Goal: Task Accomplishment & Management: Manage account settings

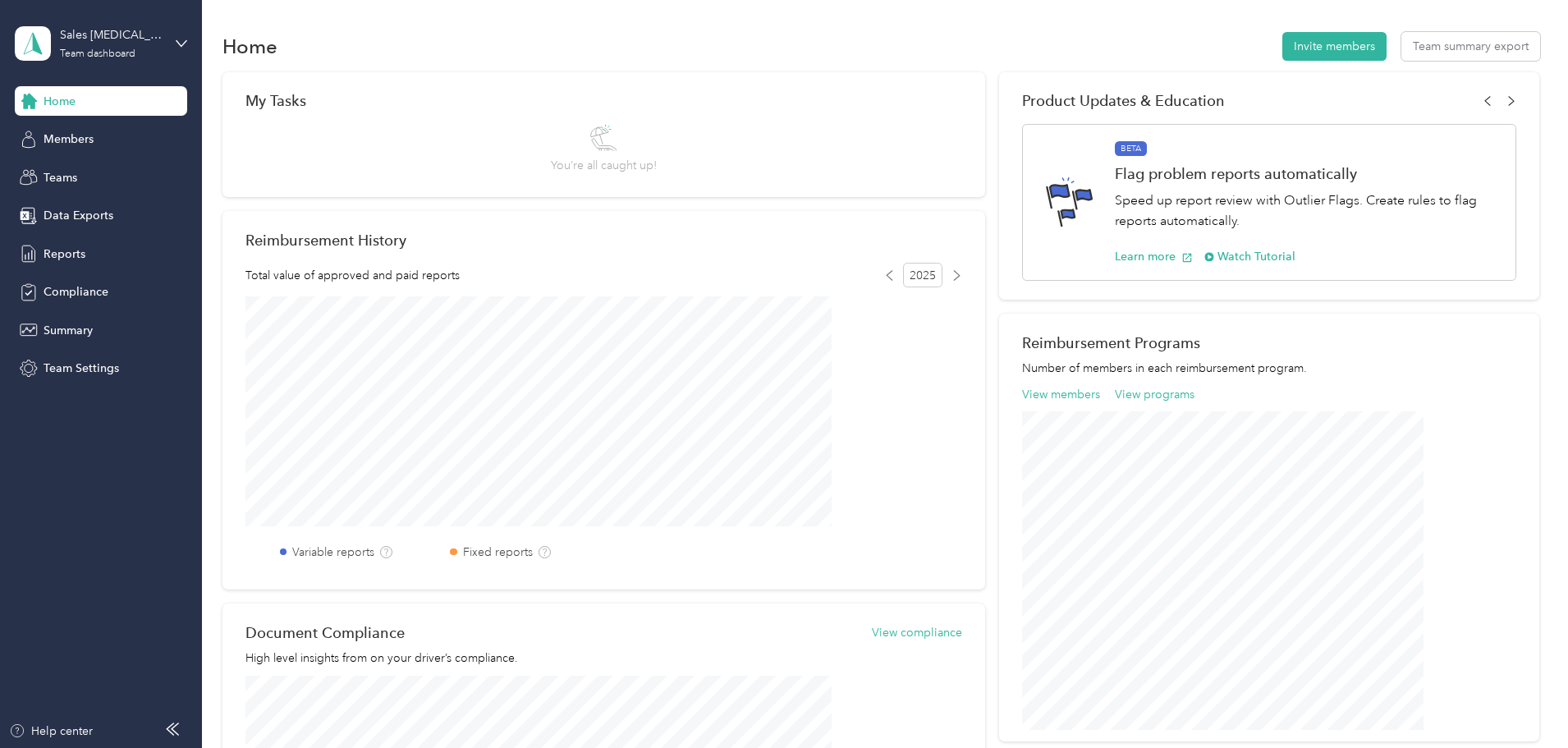
click at [66, 98] on span "Home" at bounding box center [59, 101] width 32 height 18
click at [145, 19] on div "Sales [MEDICAL_DATA] Team dashboard" at bounding box center [101, 43] width 173 height 57
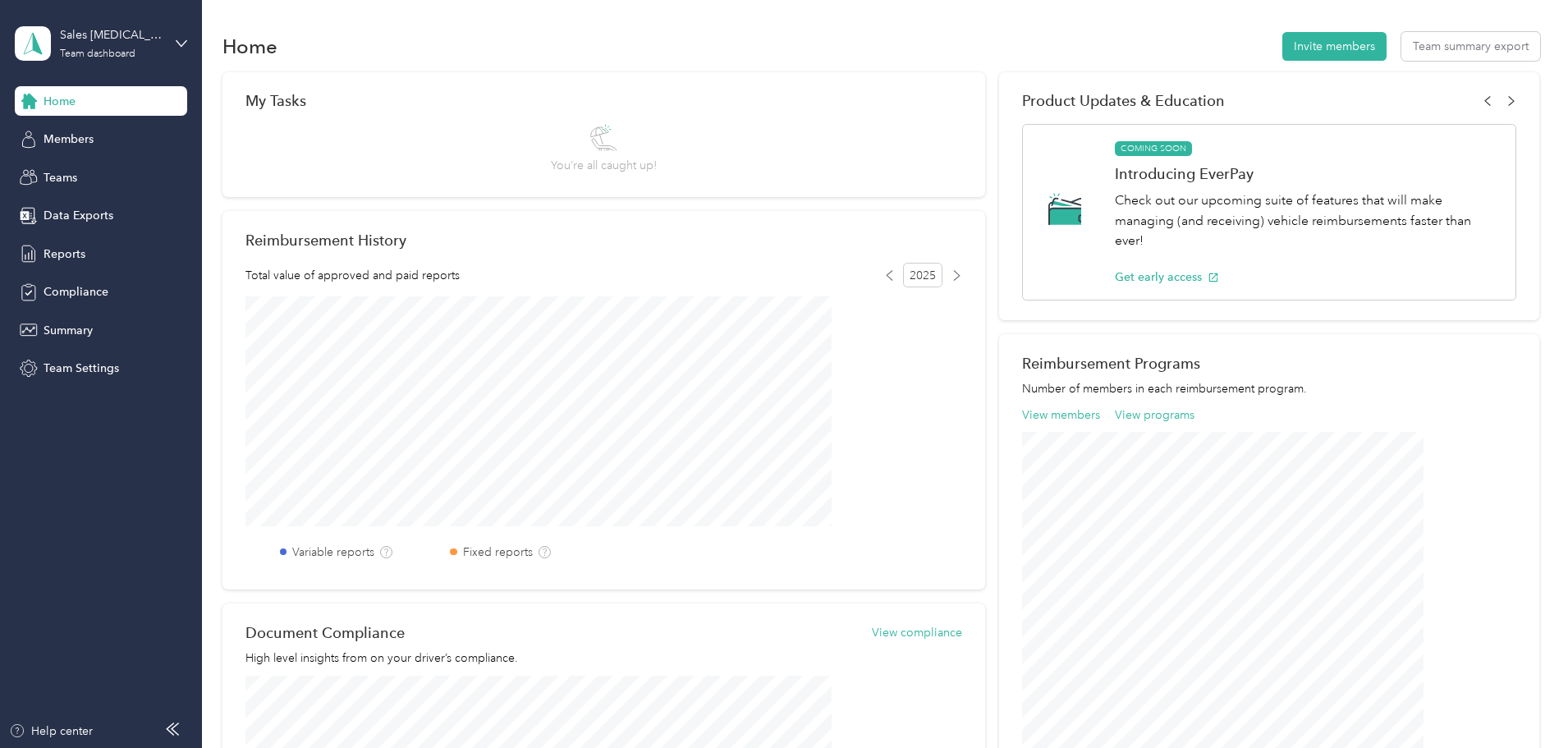
click at [107, 174] on div "Personal dashboard" at bounding box center [81, 172] width 103 height 18
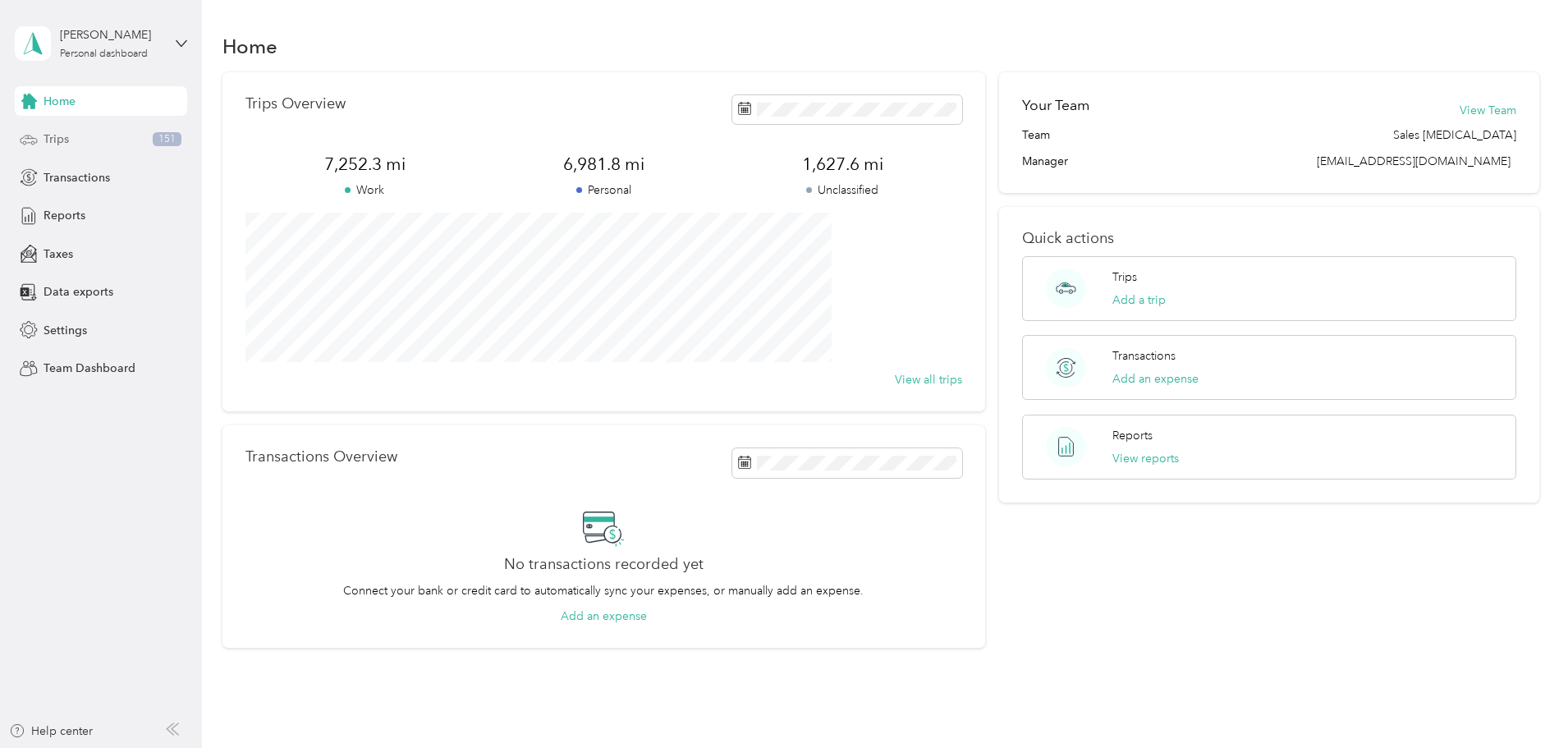
click at [112, 141] on div "Trips 151" at bounding box center [101, 139] width 173 height 30
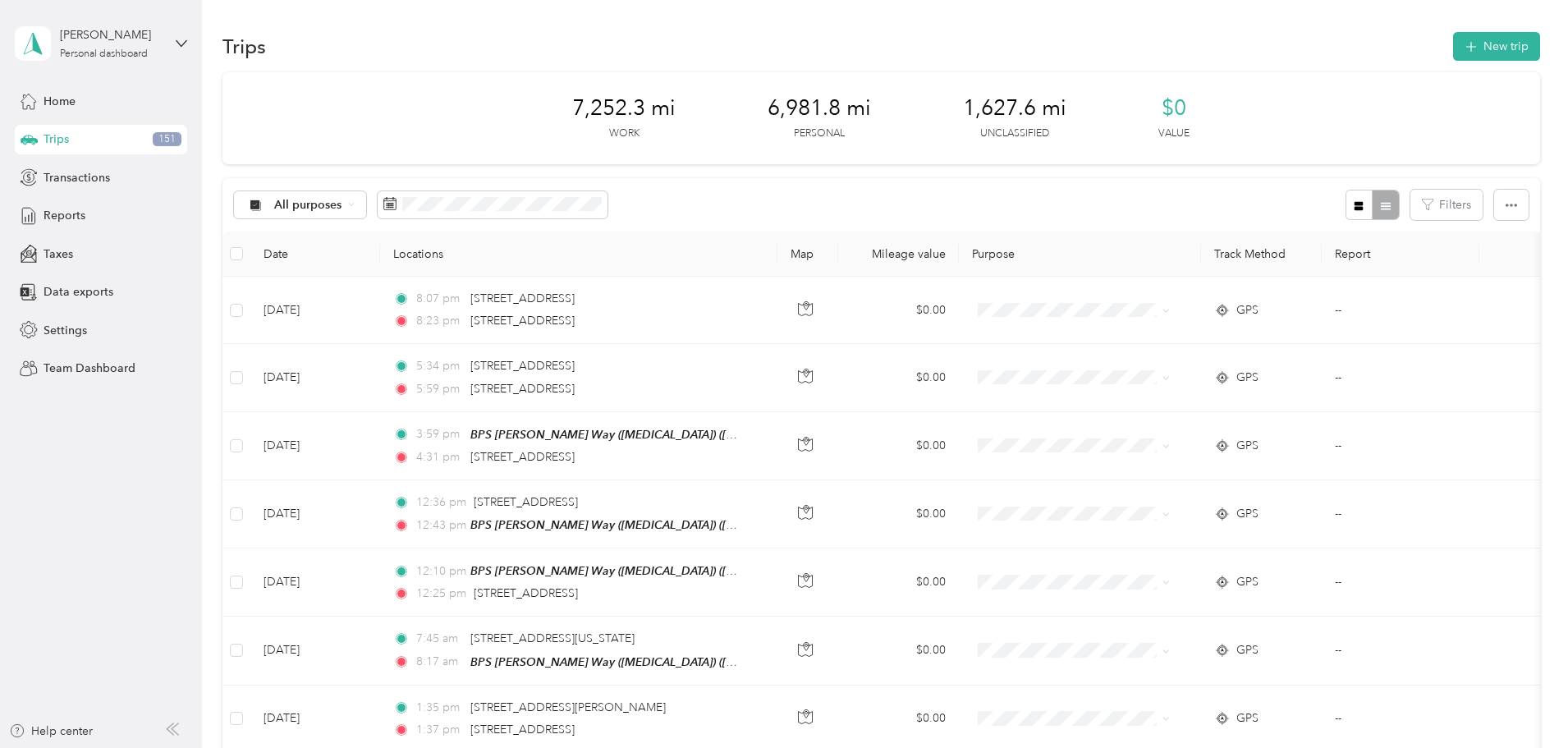
click at [72, 134] on div "Trips 151" at bounding box center [101, 139] width 173 height 30
click at [104, 99] on div "Home" at bounding box center [101, 101] width 173 height 30
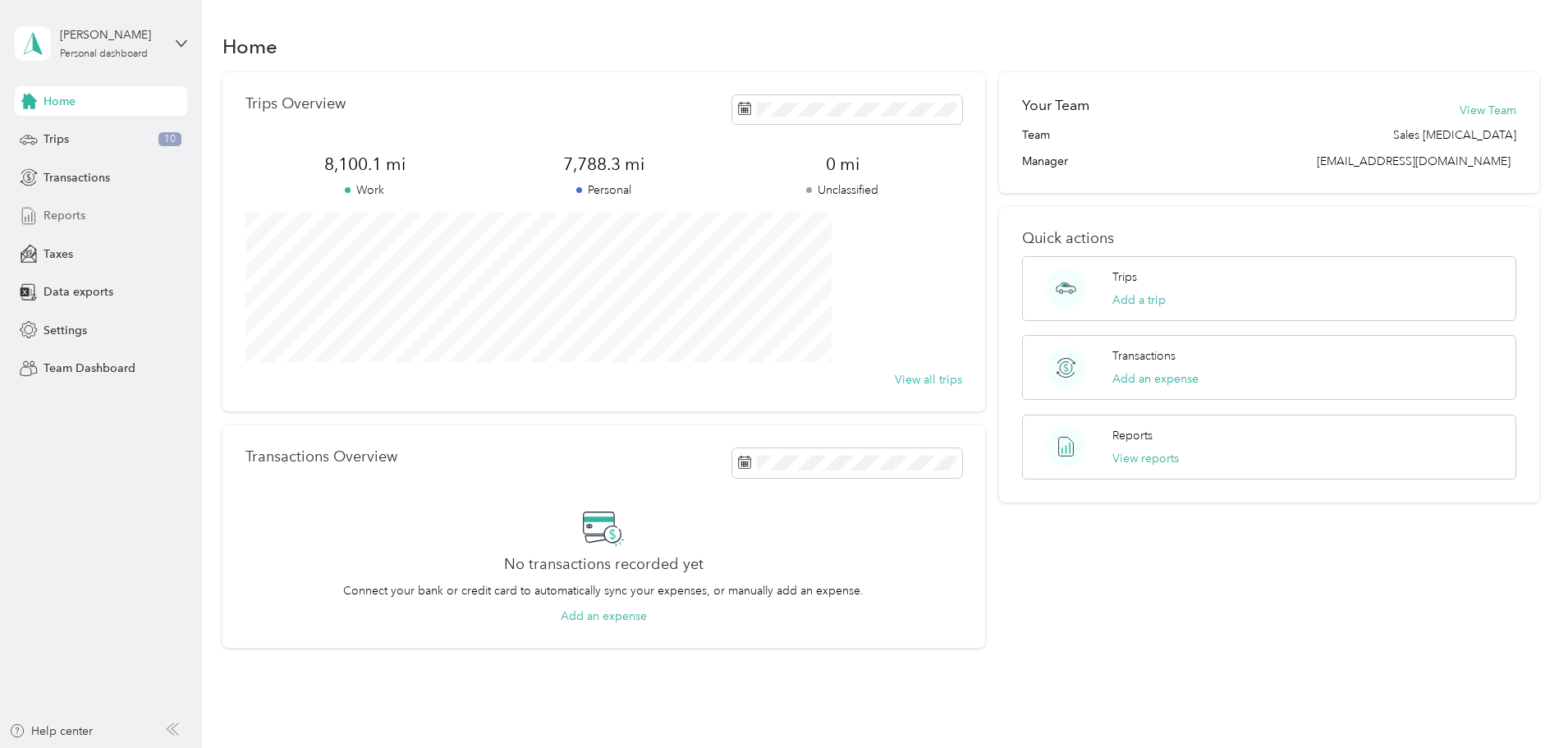
click at [77, 213] on span "Reports" at bounding box center [64, 215] width 42 height 18
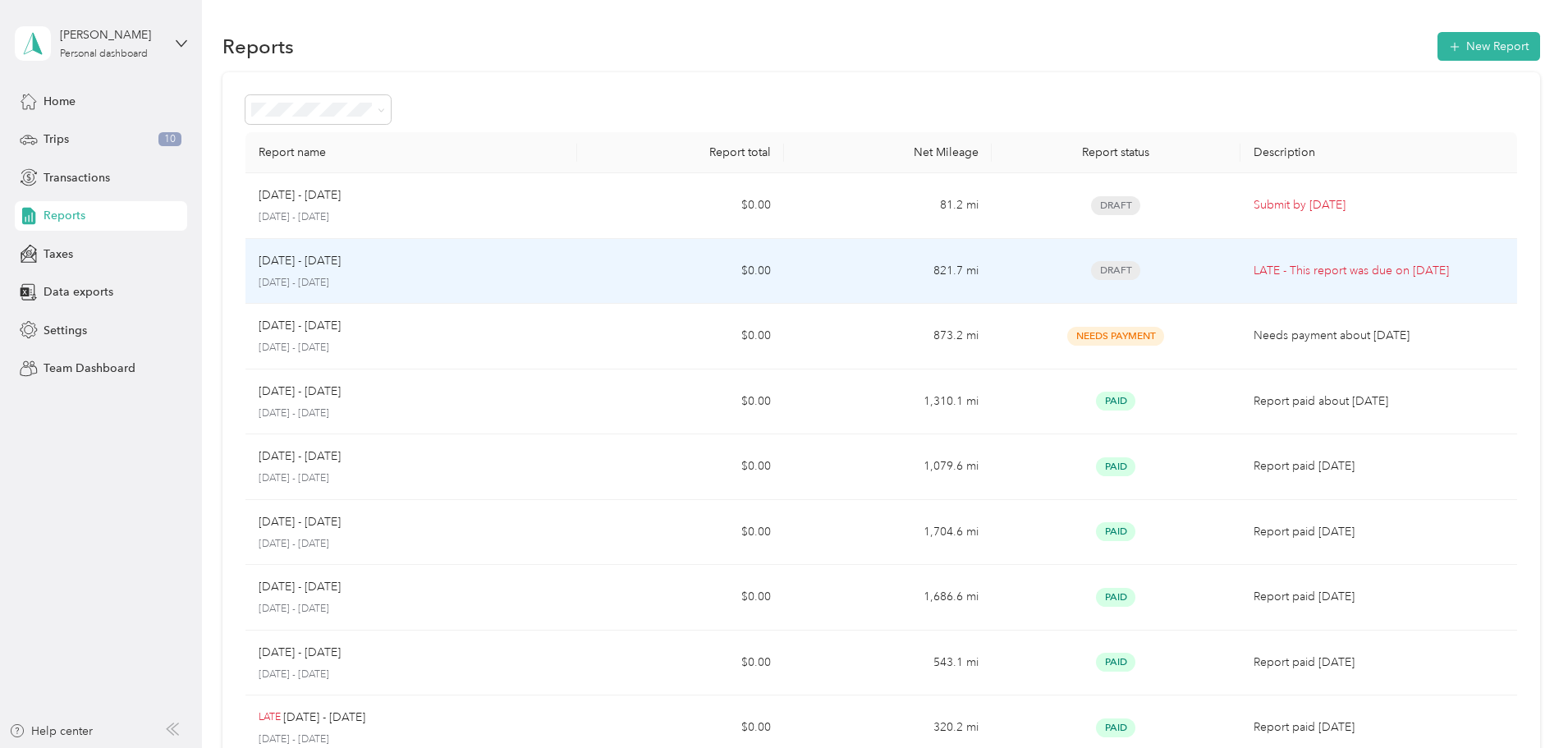
click at [1253, 271] on p "LATE - This report was due on [DATE]" at bounding box center [1378, 271] width 250 height 18
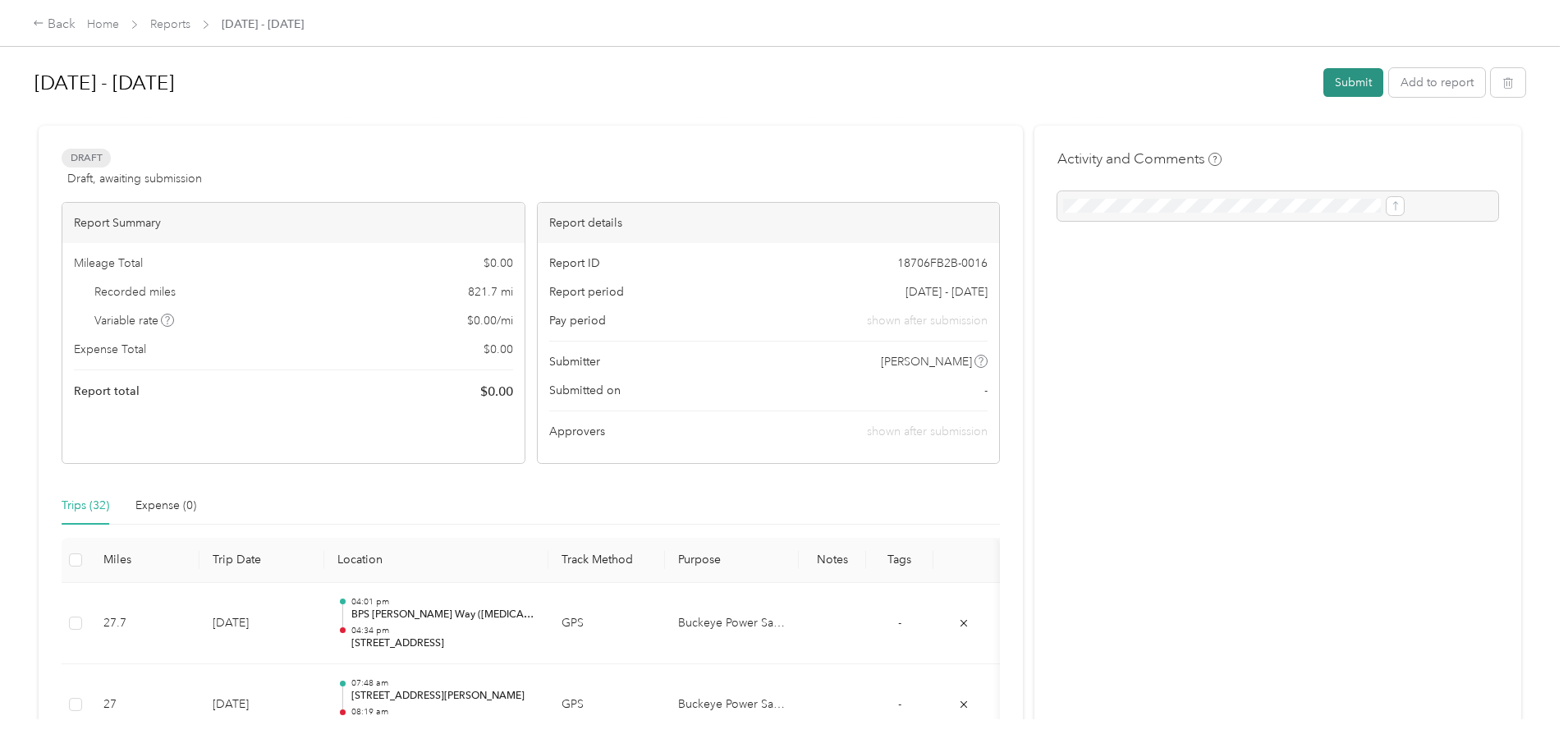
click at [1323, 83] on button "Submit" at bounding box center [1353, 82] width 60 height 29
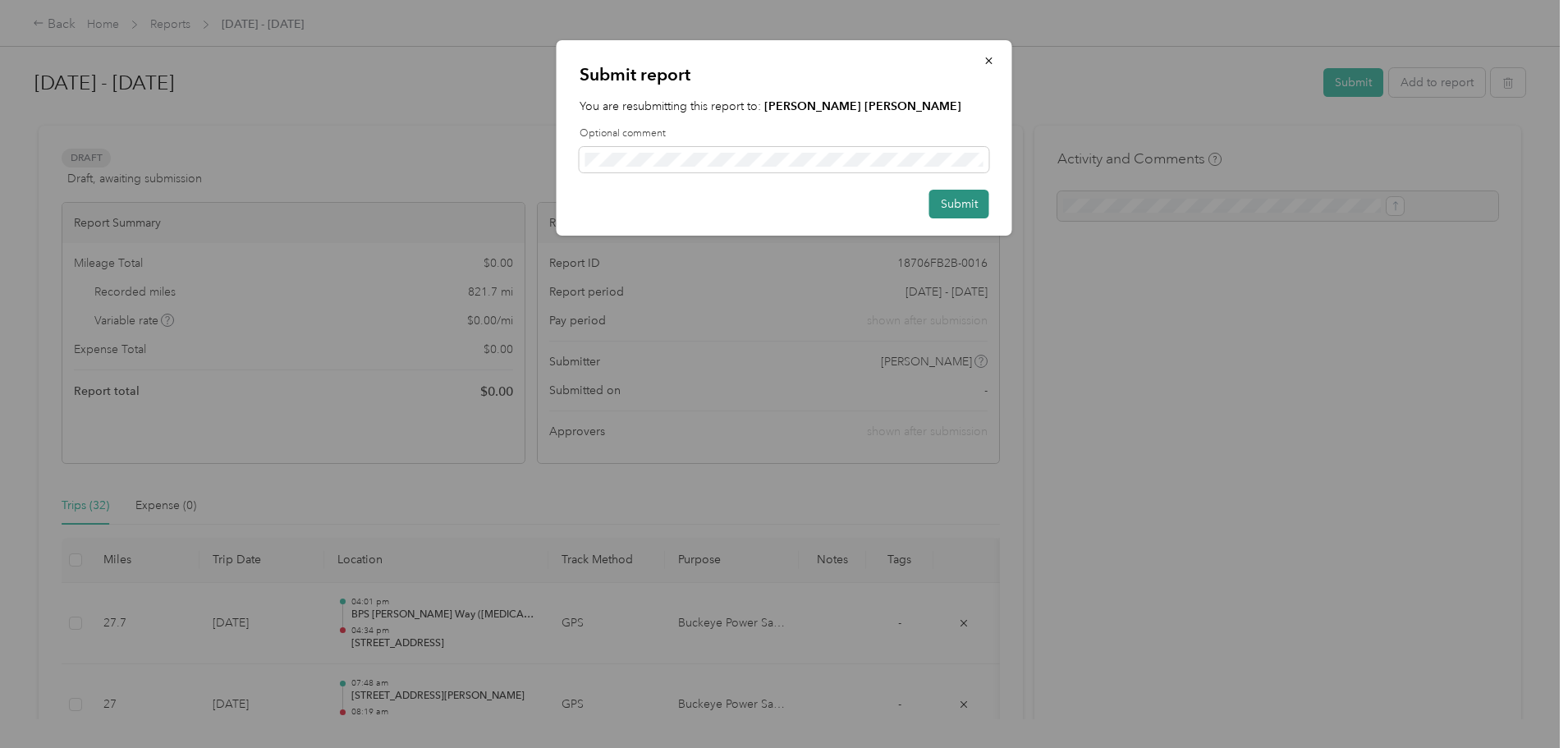
click at [957, 200] on button "Submit" at bounding box center [959, 203] width 60 height 29
